Goal: Information Seeking & Learning: Learn about a topic

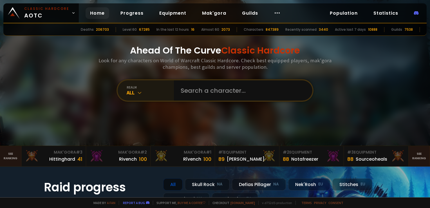
click at [154, 92] on div "All" at bounding box center [150, 92] width 47 height 6
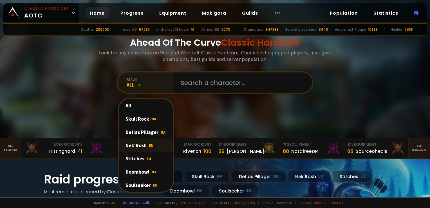
scroll to position [28, 0]
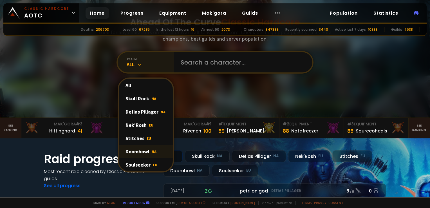
click at [145, 150] on div "Doomhowl NA" at bounding box center [146, 151] width 54 height 13
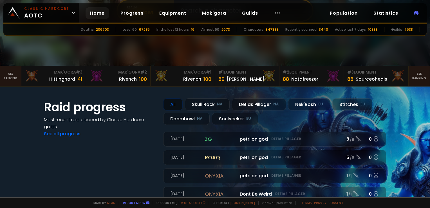
scroll to position [56, 0]
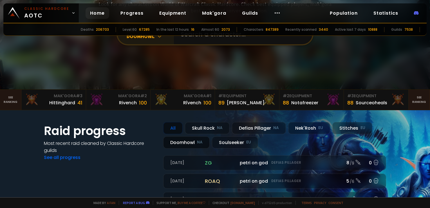
click at [183, 143] on div "Doomhowl NA" at bounding box center [186, 142] width 46 height 12
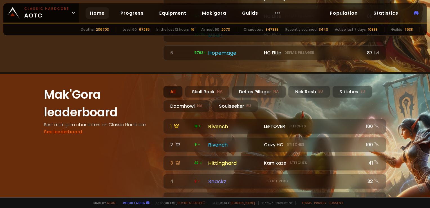
scroll to position [478, 0]
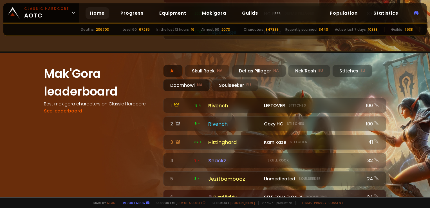
click at [173, 79] on div "Doomhowl NA" at bounding box center [186, 85] width 46 height 12
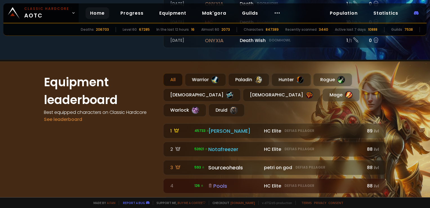
scroll to position [281, 0]
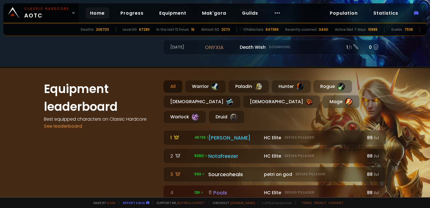
click at [173, 84] on div "All" at bounding box center [172, 86] width 19 height 13
click at [191, 85] on div "Warrior" at bounding box center [205, 86] width 41 height 13
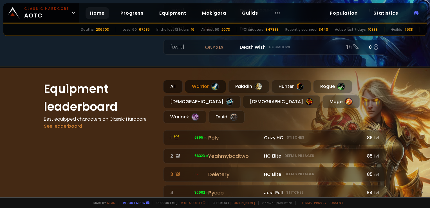
click at [169, 82] on div "All" at bounding box center [172, 86] width 19 height 13
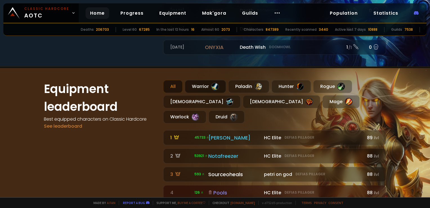
click at [194, 82] on div "Warrior" at bounding box center [205, 86] width 41 height 13
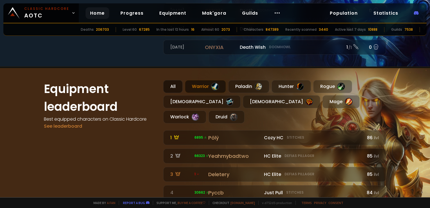
click at [163, 80] on div "All" at bounding box center [172, 86] width 19 height 13
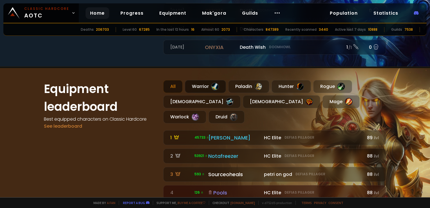
click at [194, 84] on div "Warrior" at bounding box center [205, 86] width 41 height 13
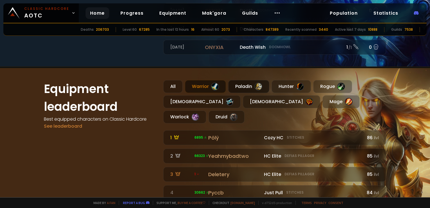
click at [248, 84] on div "Paladin" at bounding box center [248, 86] width 41 height 13
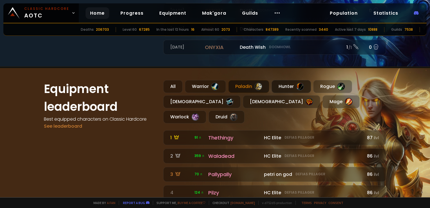
click at [289, 85] on div "Hunter" at bounding box center [290, 86] width 39 height 13
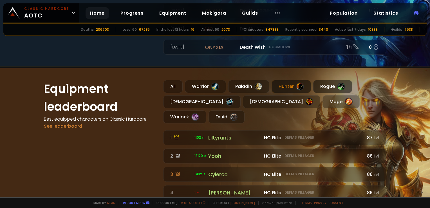
click at [321, 83] on div "Rogue" at bounding box center [332, 86] width 39 height 13
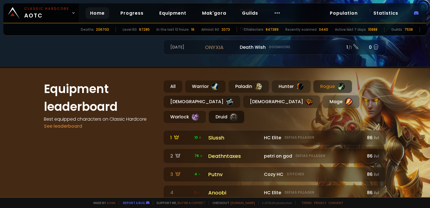
click at [244, 110] on div "Druid" at bounding box center [226, 116] width 36 height 13
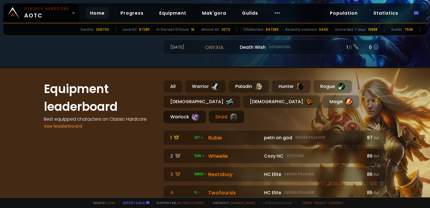
drag, startPoint x: 312, startPoint y: 96, endPoint x: 302, endPoint y: 98, distance: 10.9
click at [206, 110] on div "Warlock" at bounding box center [184, 116] width 43 height 13
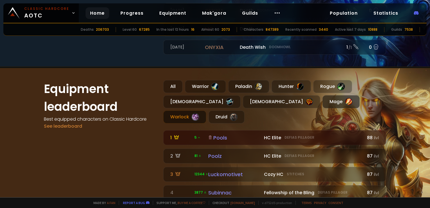
click at [345, 100] on div at bounding box center [349, 102] width 8 height 8
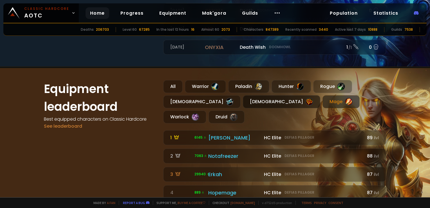
drag, startPoint x: 233, startPoint y: 100, endPoint x: 228, endPoint y: 98, distance: 5.7
click at [305, 100] on div at bounding box center [309, 102] width 8 height 8
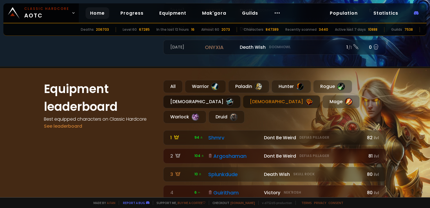
click at [226, 98] on div at bounding box center [230, 102] width 8 height 8
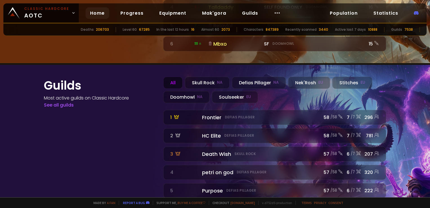
scroll to position [635, 0]
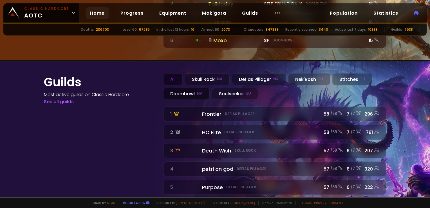
click at [172, 87] on div "Doomhowl NA" at bounding box center [186, 93] width 46 height 12
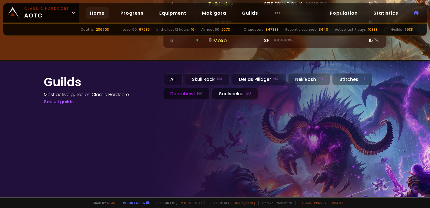
click at [222, 87] on div "Soulseeker EU" at bounding box center [235, 93] width 46 height 12
click at [211, 73] on div "Skull Rock NA" at bounding box center [207, 79] width 45 height 12
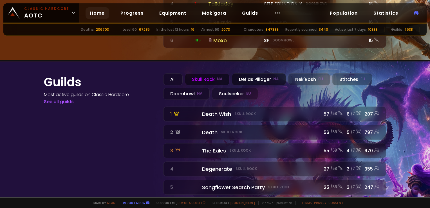
click at [250, 73] on div "Defias Pillager NA" at bounding box center [259, 79] width 54 height 12
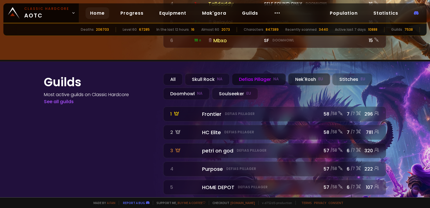
click at [302, 73] on div "Nek'Rosh EU" at bounding box center [309, 79] width 42 height 12
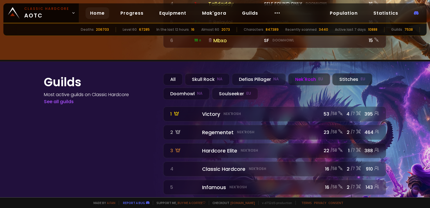
click at [347, 73] on div "Stitches EU" at bounding box center [352, 79] width 40 height 12
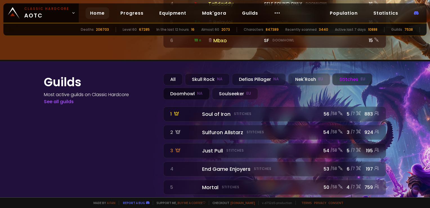
click at [192, 87] on div "Doomhowl NA" at bounding box center [186, 93] width 46 height 12
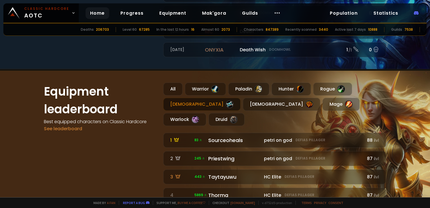
scroll to position [241, 0]
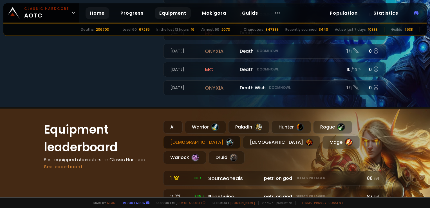
click at [168, 12] on link "Equipment" at bounding box center [173, 13] width 36 height 12
